Goal: Task Accomplishment & Management: Manage account settings

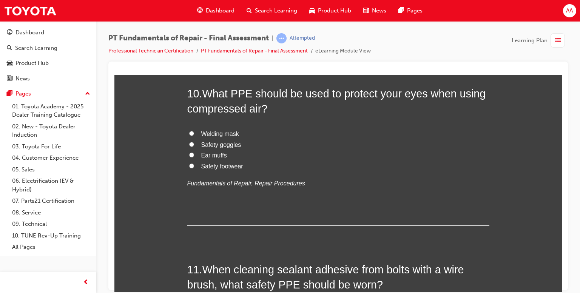
scroll to position [1594, 0]
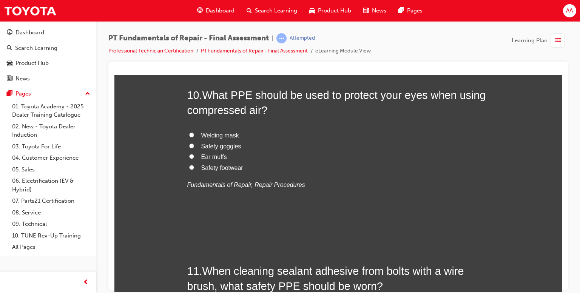
click at [189, 144] on input "Safety goggles" at bounding box center [191, 145] width 5 height 5
radio input "true"
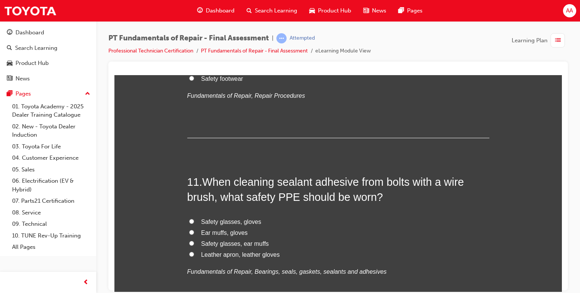
scroll to position [1683, 0]
click at [243, 227] on label "Ear muffs, gloves" at bounding box center [338, 232] width 302 height 11
click at [194, 229] on input "Ear muffs, gloves" at bounding box center [191, 231] width 5 height 5
radio input "true"
click at [565, 12] on div "AA" at bounding box center [569, 10] width 13 height 13
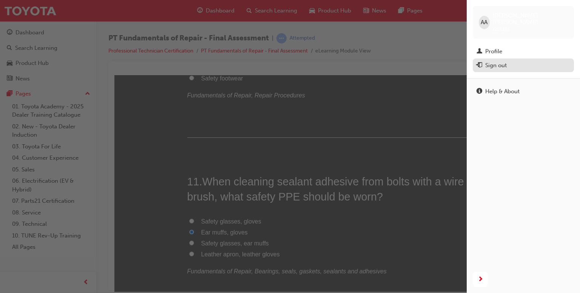
click at [506, 59] on button "Sign out" at bounding box center [523, 66] width 101 height 14
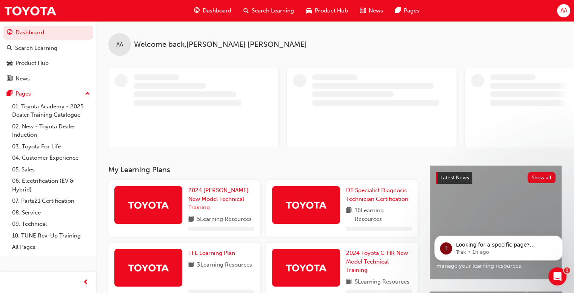
click at [562, 13] on span "AA" at bounding box center [563, 10] width 7 height 9
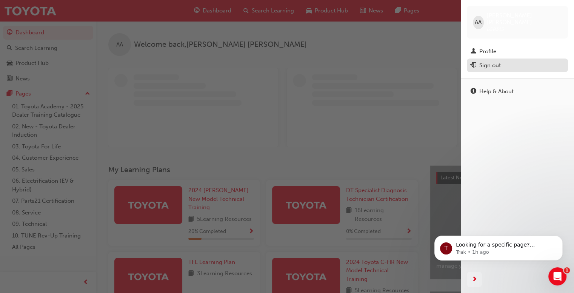
click at [488, 61] on div "Sign out" at bounding box center [491, 65] width 22 height 9
